Goal: Navigation & Orientation: Find specific page/section

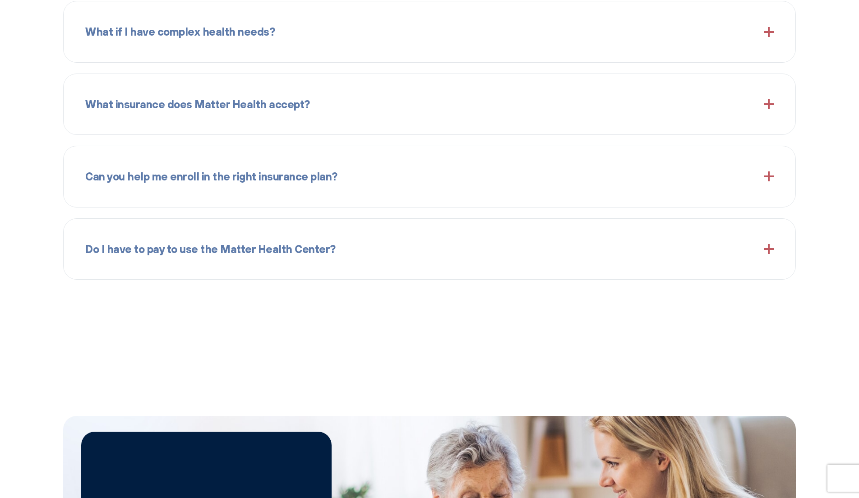
scroll to position [1255, 0]
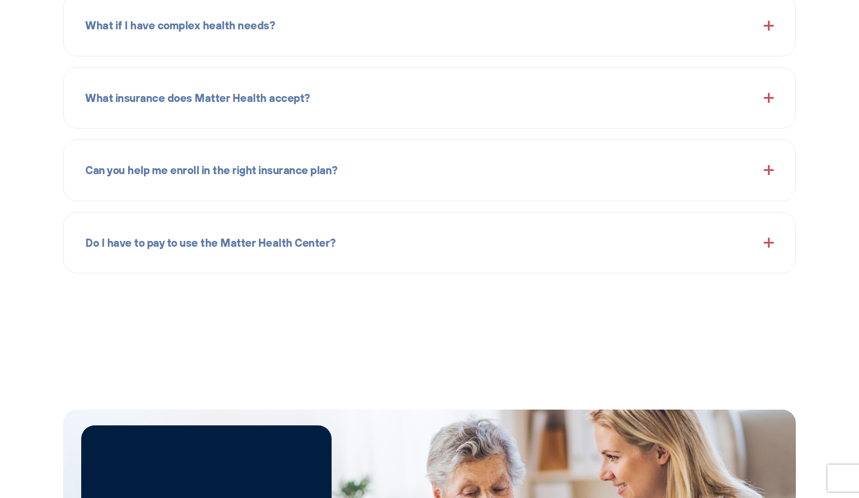
click at [765, 99] on span at bounding box center [769, 98] width 10 height 10
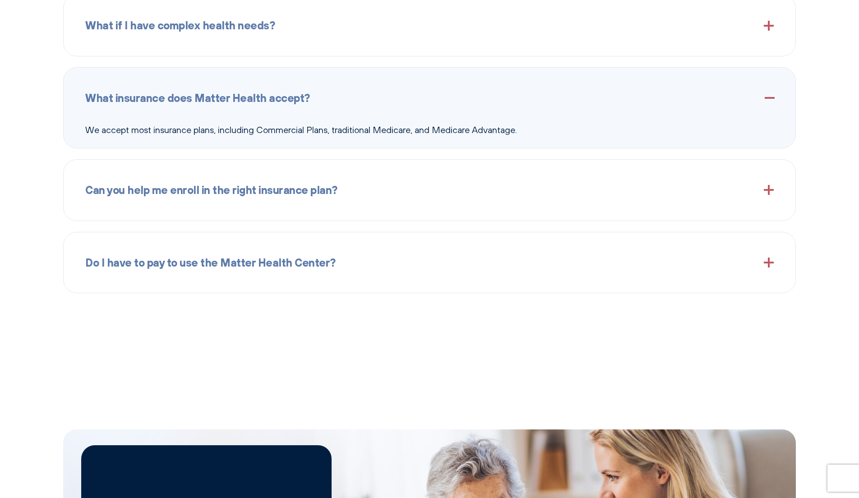
click at [767, 98] on span at bounding box center [769, 98] width 10 height 10
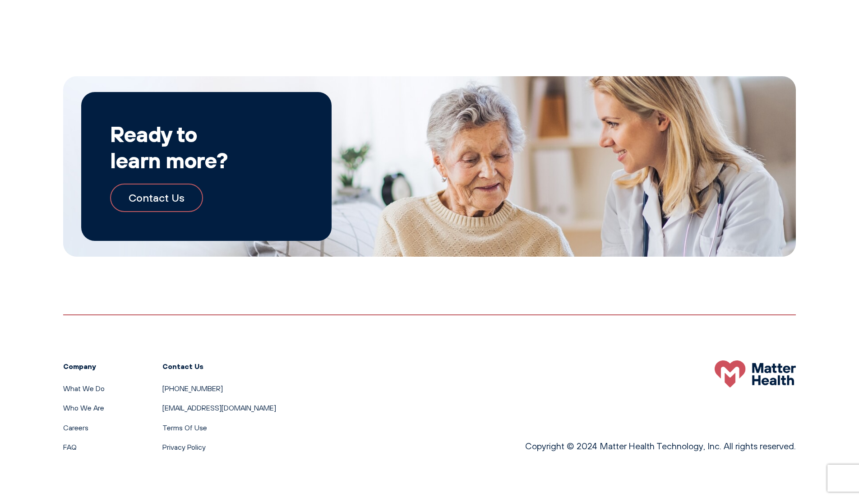
scroll to position [1587, 0]
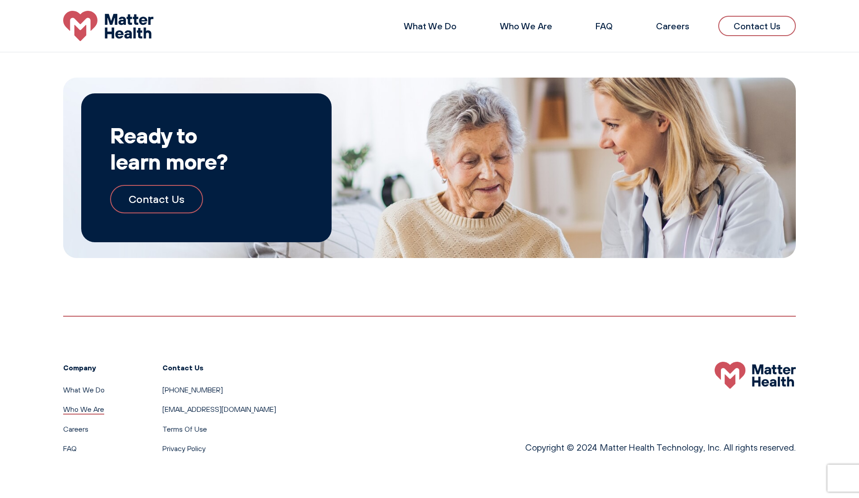
click at [81, 408] on link "Who We Are" at bounding box center [83, 409] width 41 height 9
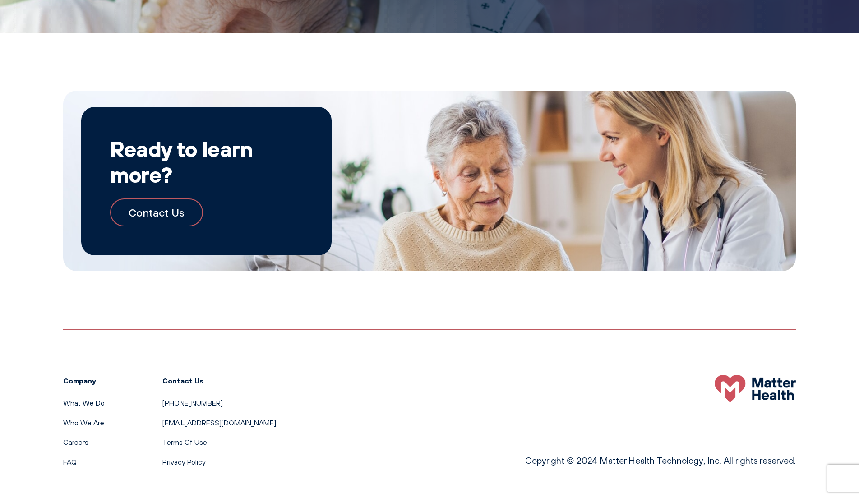
scroll to position [969, 0]
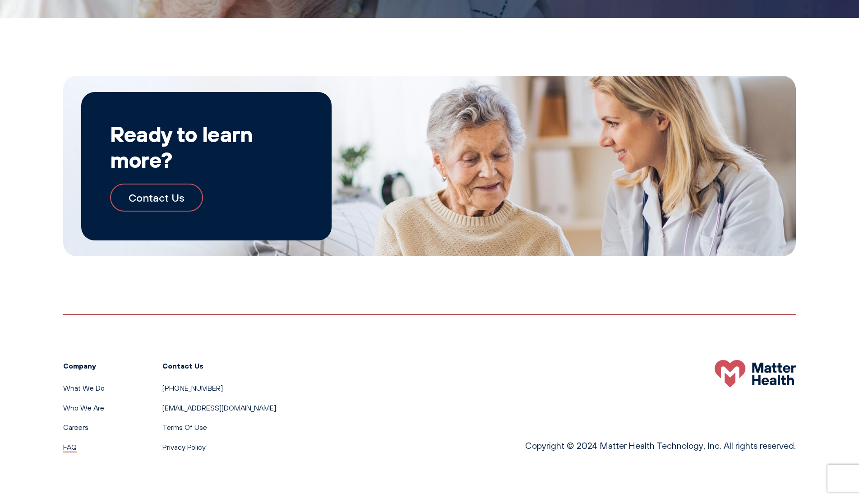
click at [68, 450] on link "FAQ" at bounding box center [70, 447] width 14 height 9
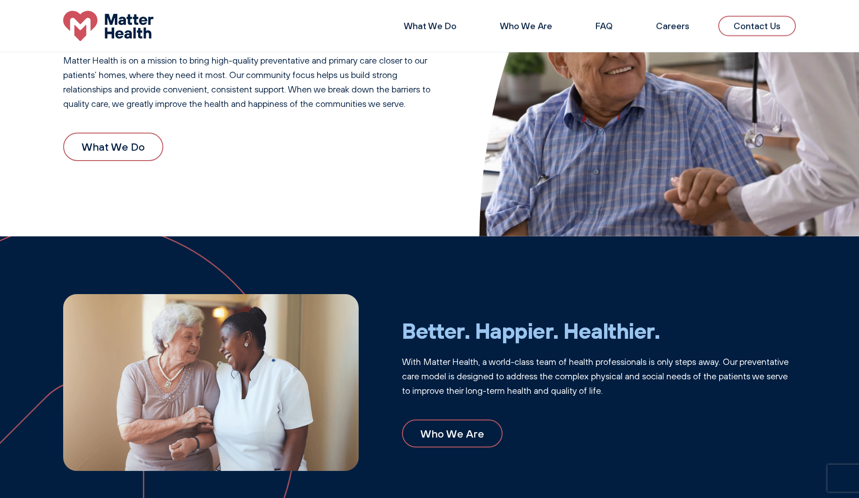
scroll to position [120, 0]
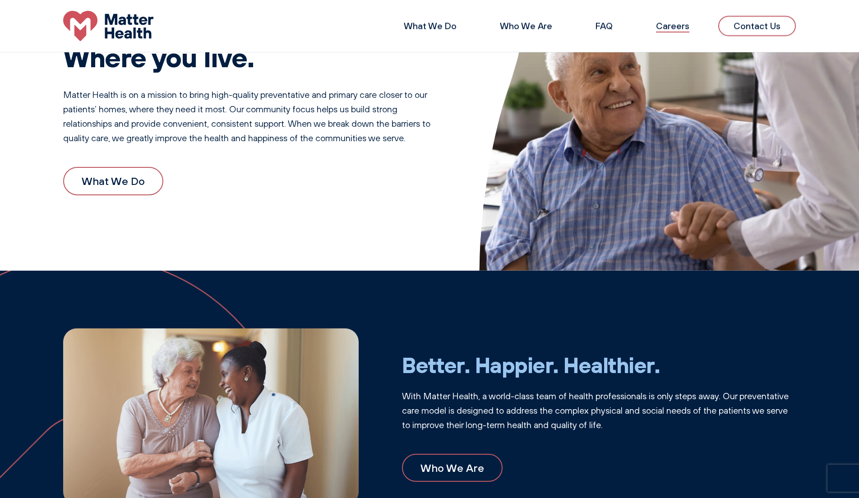
click at [678, 29] on link "Careers" at bounding box center [672, 25] width 33 height 11
